Goal: Task Accomplishment & Management: Complete application form

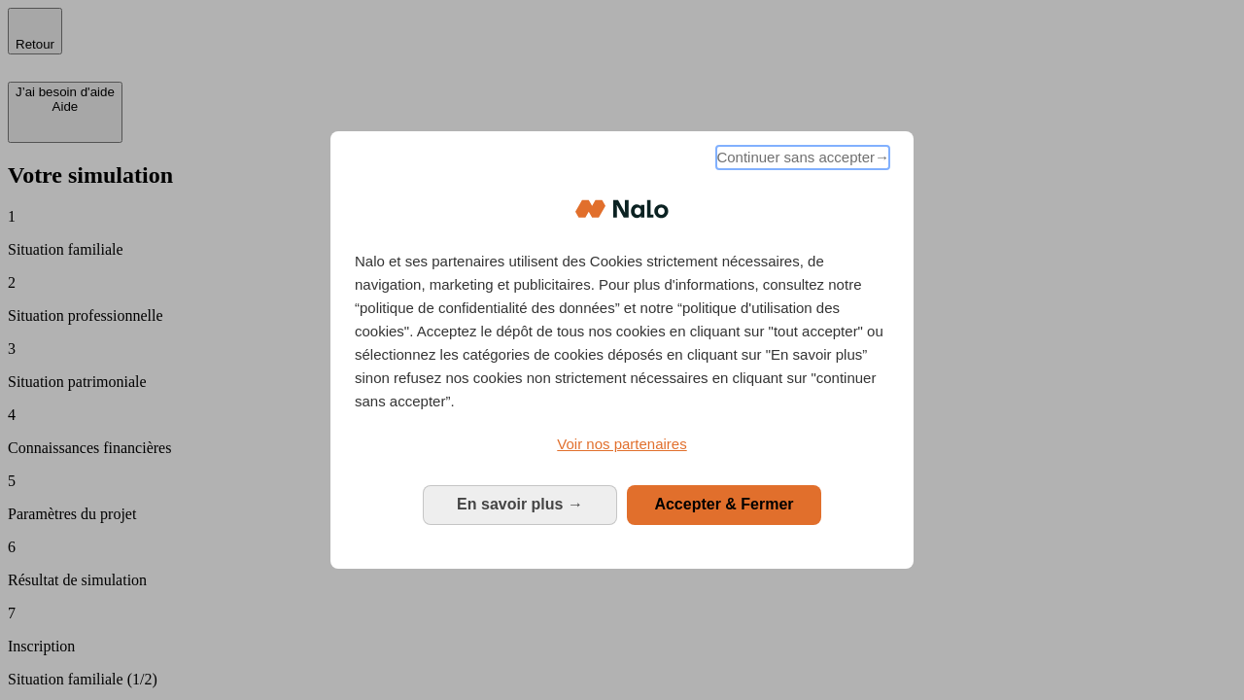
click at [801, 160] on span "Continuer sans accepter →" at bounding box center [802, 157] width 173 height 23
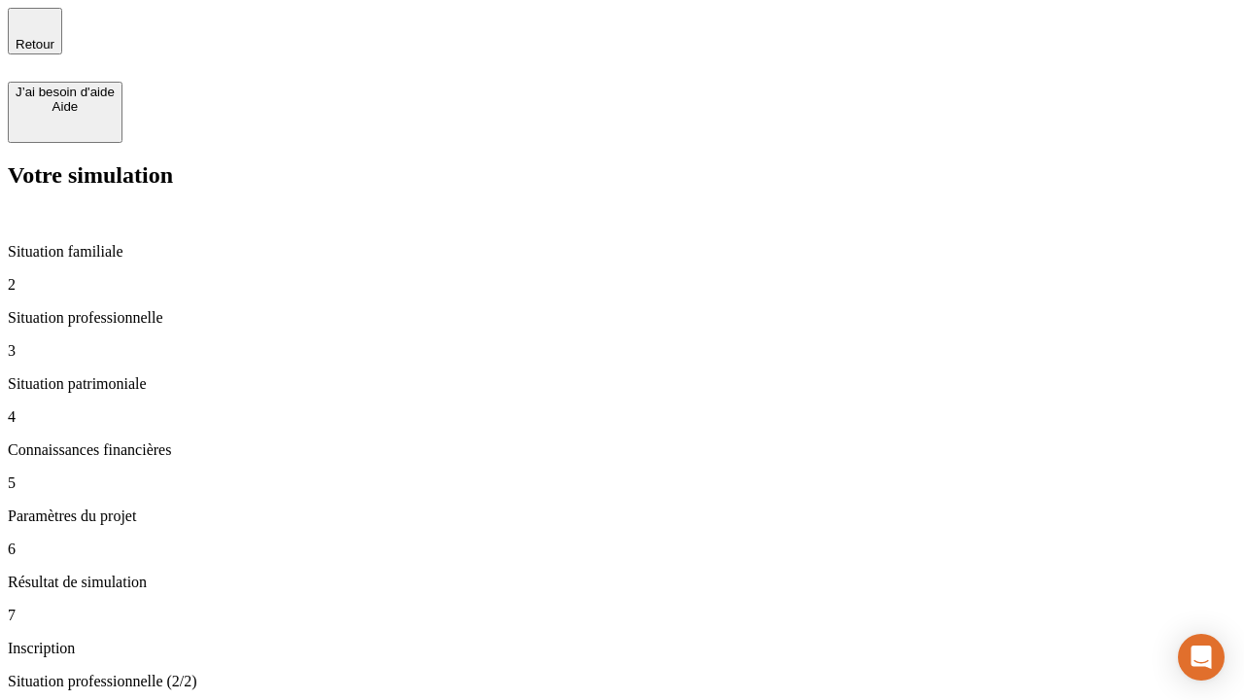
type input "70 000"
type input "1 000"
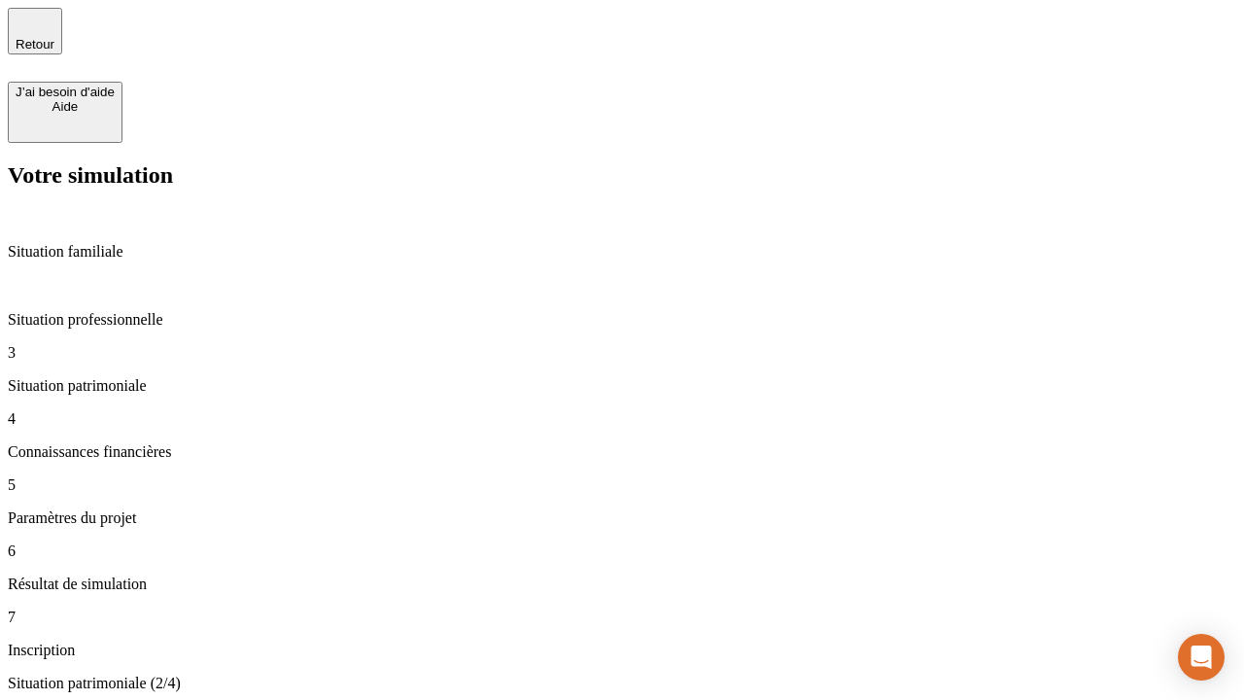
type input "800"
type input "6"
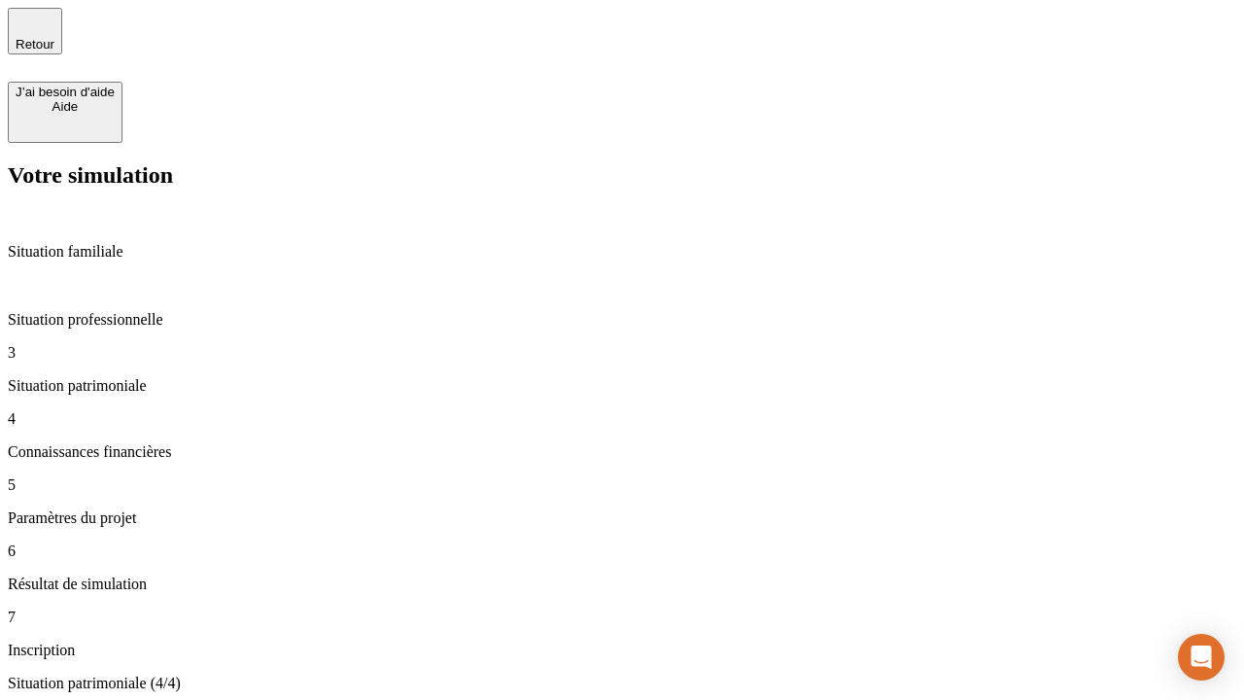
type input "400"
type input "3"
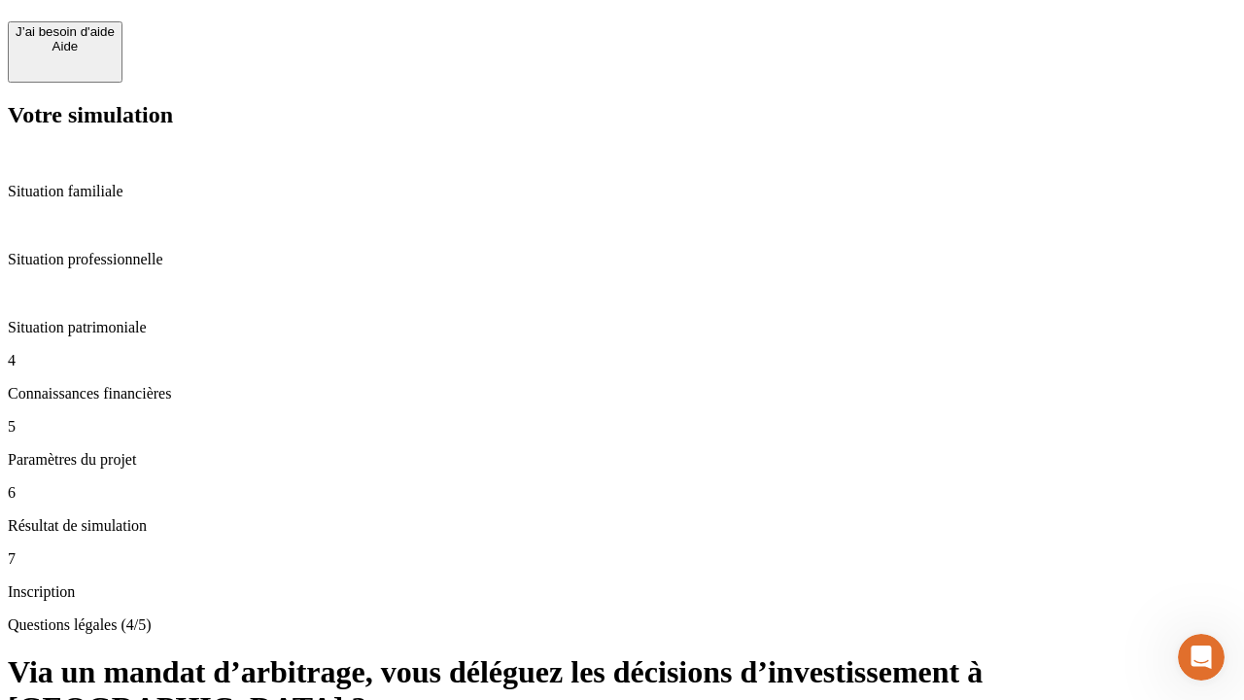
scroll to position [43, 0]
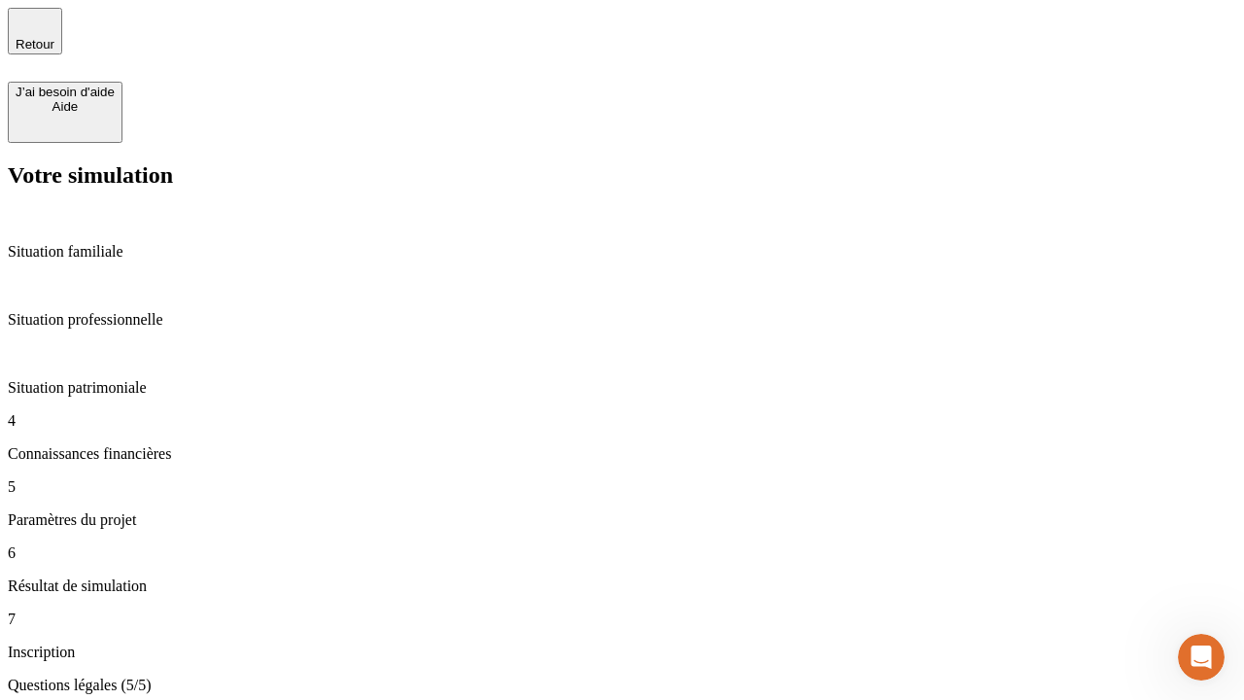
type input "35"
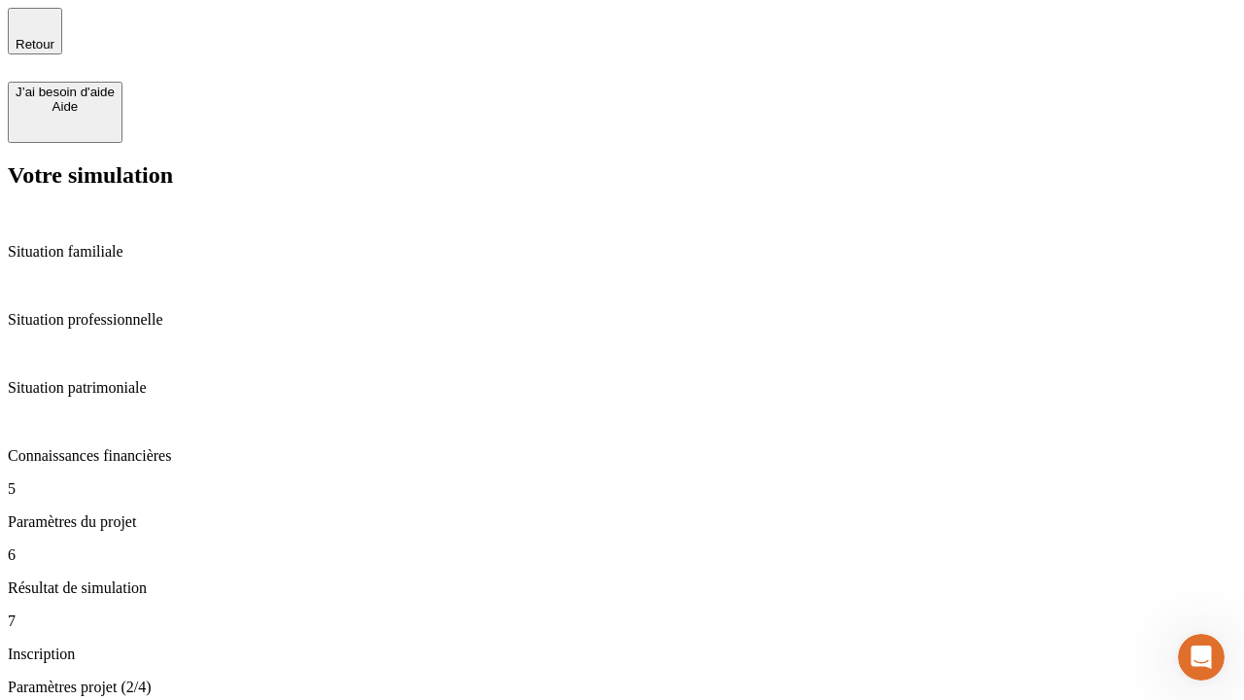
type input "500"
type input "640"
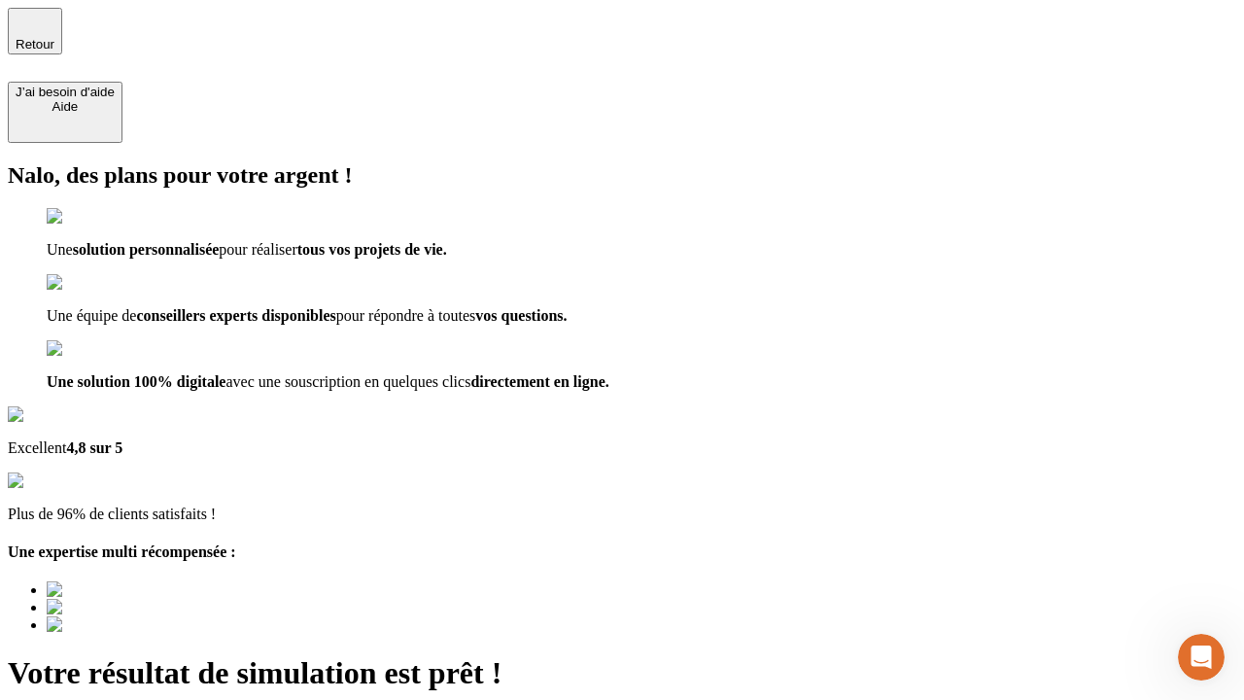
type input "[EMAIL_ADDRESS][DOMAIN_NAME]"
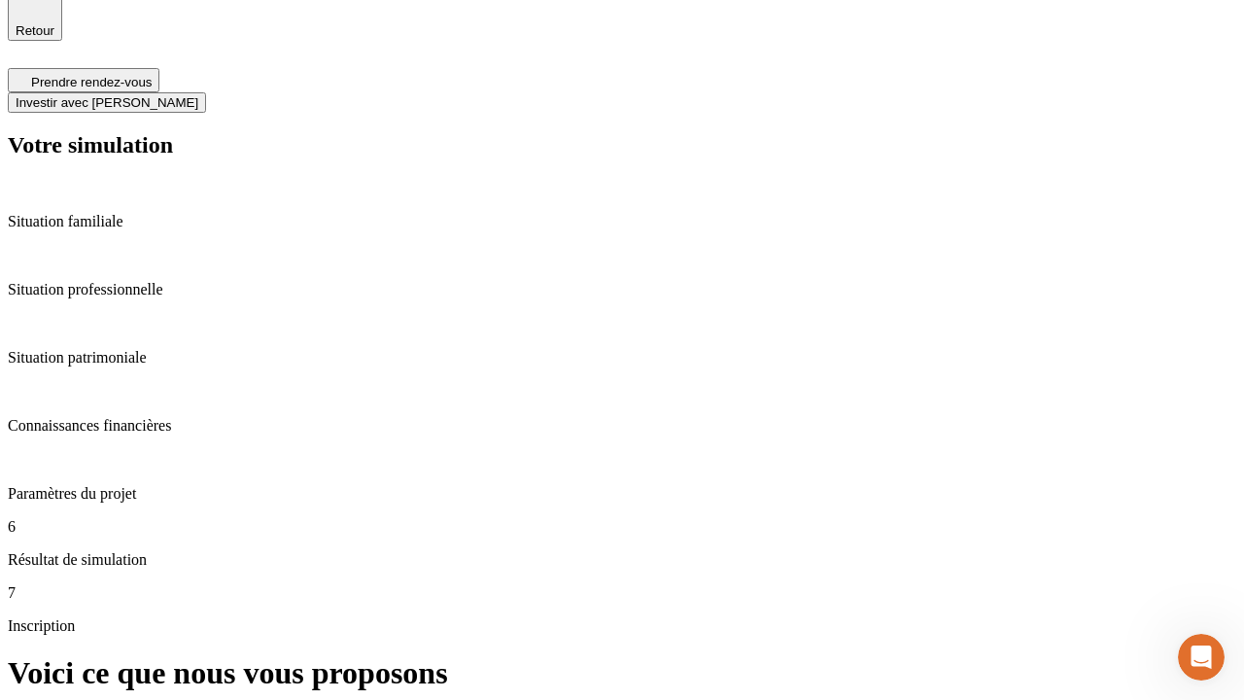
click at [198, 95] on span "Investir avec [PERSON_NAME]" at bounding box center [107, 102] width 183 height 15
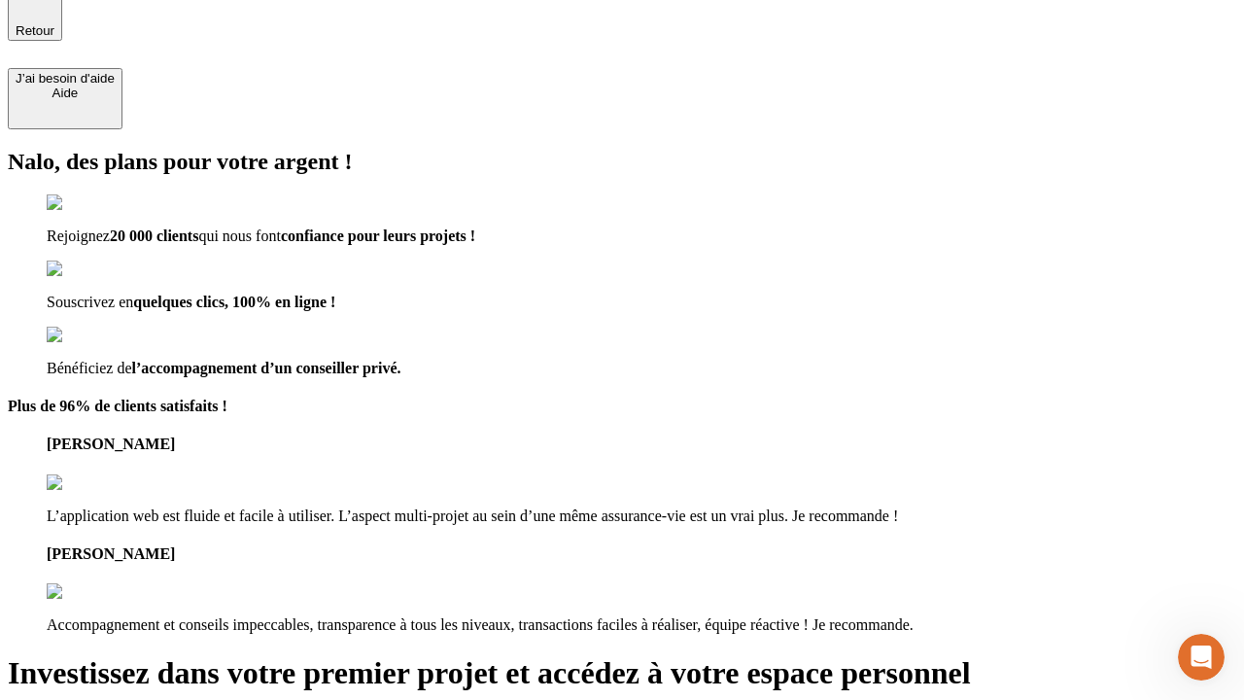
scroll to position [12, 0]
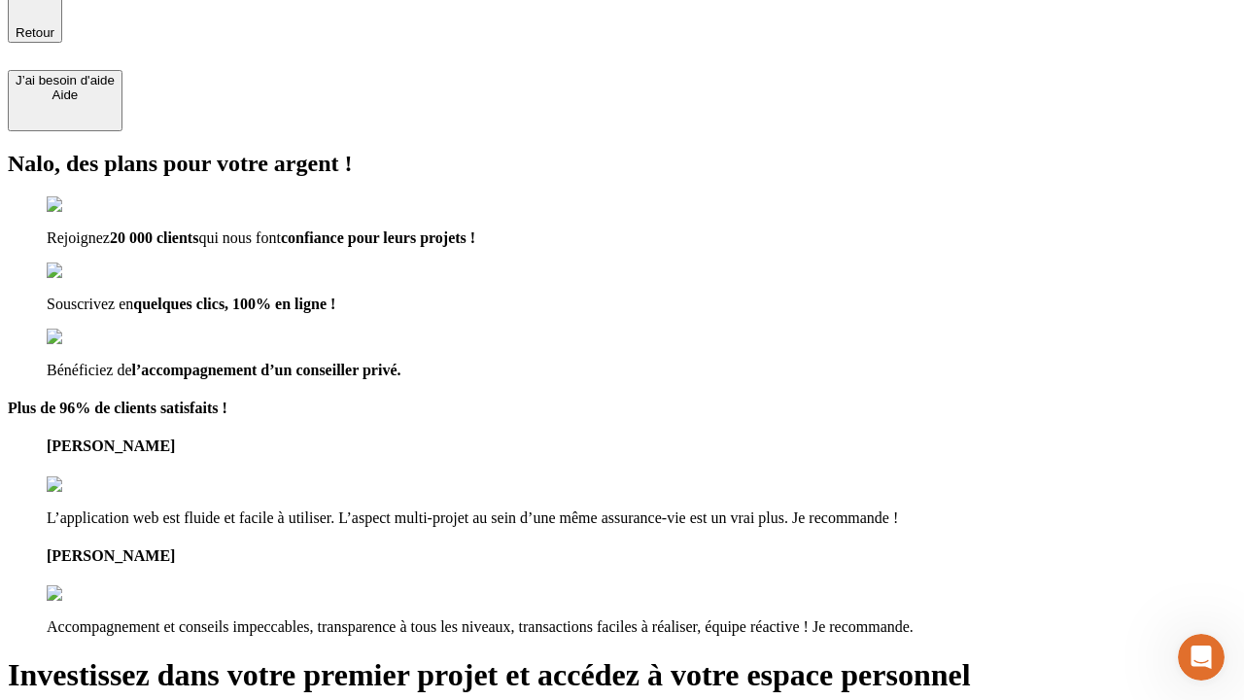
type input "[PERSON_NAME][EMAIL_ADDRESS][DOMAIN_NAME]"
